Goal: Complete application form

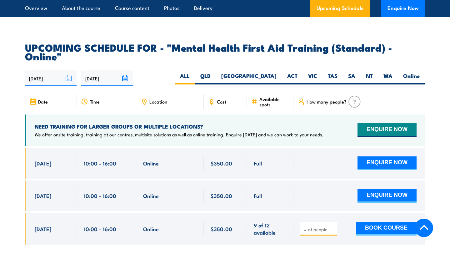
scroll to position [1253, 0]
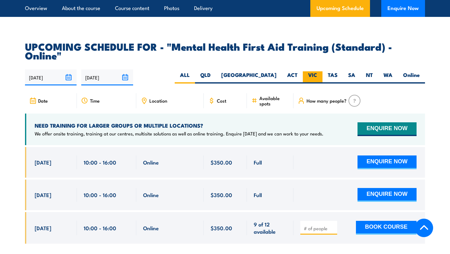
click at [312, 71] on label "VIC" at bounding box center [313, 77] width 20 height 12
click at [317, 71] on input "VIC" at bounding box center [319, 73] width 4 height 4
radio input "true"
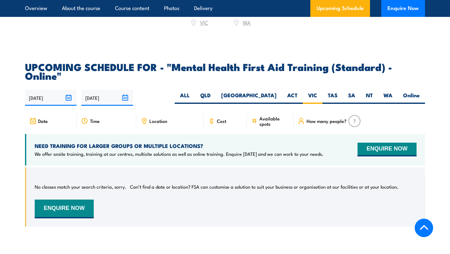
scroll to position [1232, 0]
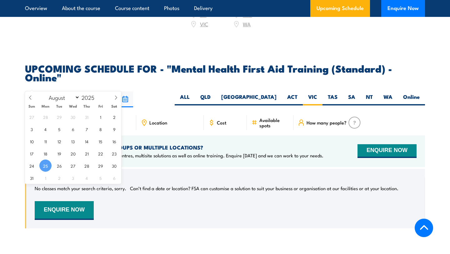
click at [67, 91] on input "[DATE]" at bounding box center [51, 99] width 52 height 16
click at [58, 164] on span "26" at bounding box center [59, 165] width 12 height 12
type input "26/08/2025"
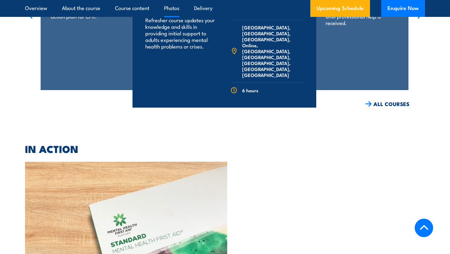
scroll to position [1514, 0]
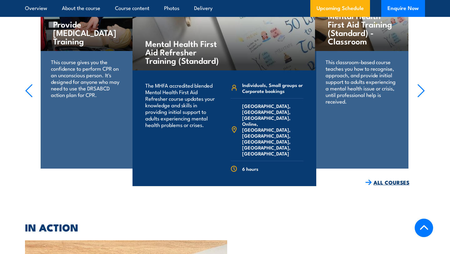
click at [397, 179] on link "ALL COURSES" at bounding box center [387, 182] width 44 height 7
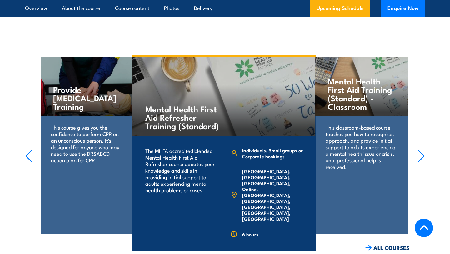
scroll to position [1449, 0]
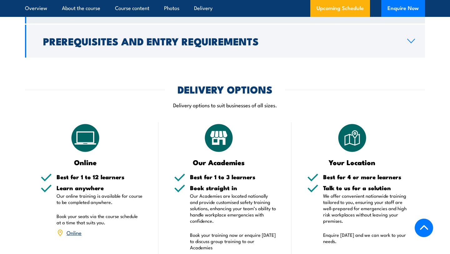
scroll to position [889, 0]
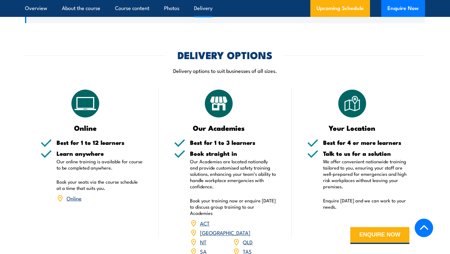
click at [76, 202] on link "Online" at bounding box center [74, 198] width 15 height 8
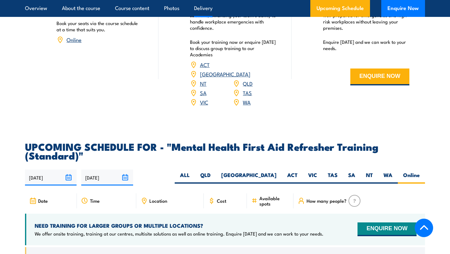
scroll to position [1083, 0]
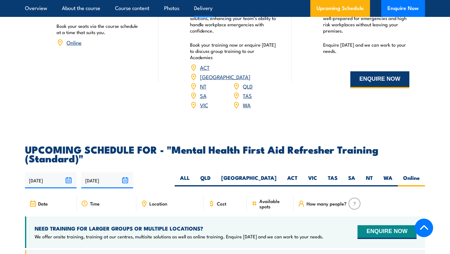
click at [369, 88] on button "ENQUIRE NOW" at bounding box center [379, 79] width 59 height 17
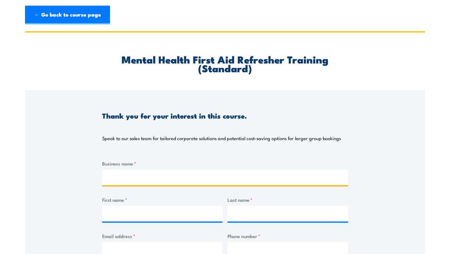
click at [137, 182] on input "Business name *" at bounding box center [225, 177] width 246 height 16
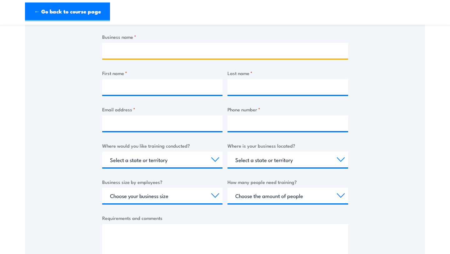
scroll to position [102, 0]
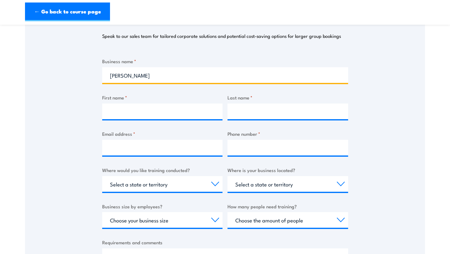
type input "[PERSON_NAME]"
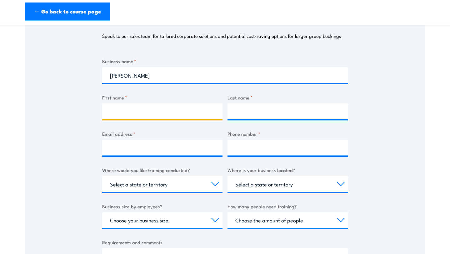
click at [135, 117] on input "First name *" at bounding box center [162, 111] width 121 height 16
type input "[PERSON_NAME]"
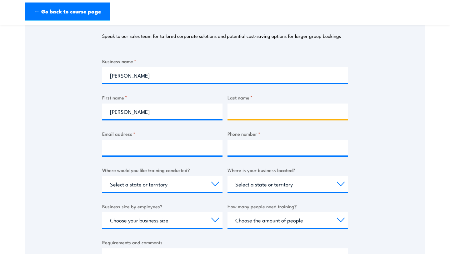
type input "[PERSON_NAME]"
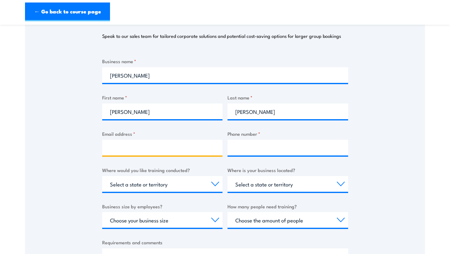
type input "[EMAIL_ADDRESS][DOMAIN_NAME]"
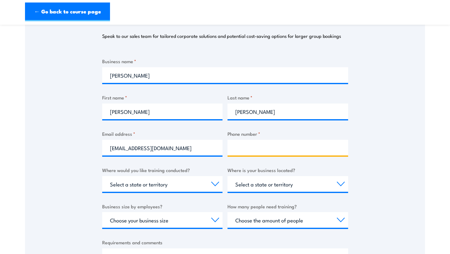
type input "0433834965"
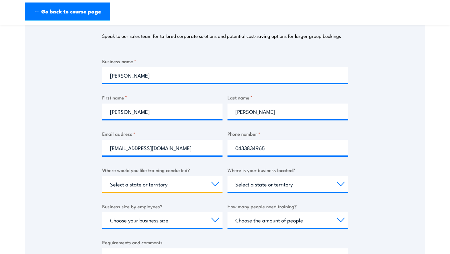
select select "VIC"
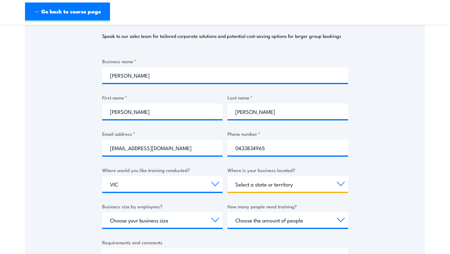
select select "VIC"
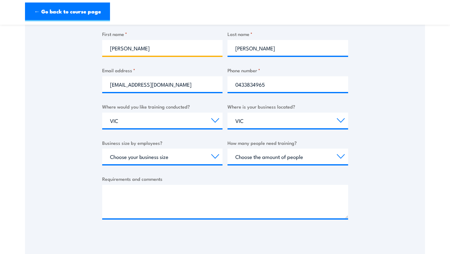
scroll to position [179, 0]
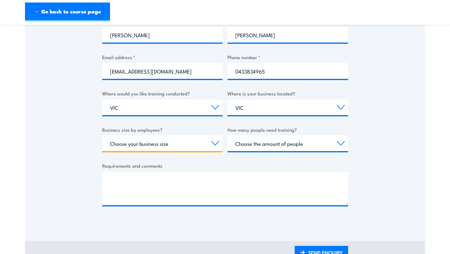
click at [198, 146] on select "Choose your business size 1 to 19 20 to 199 200+" at bounding box center [162, 143] width 121 height 16
